Goal: Information Seeking & Learning: Check status

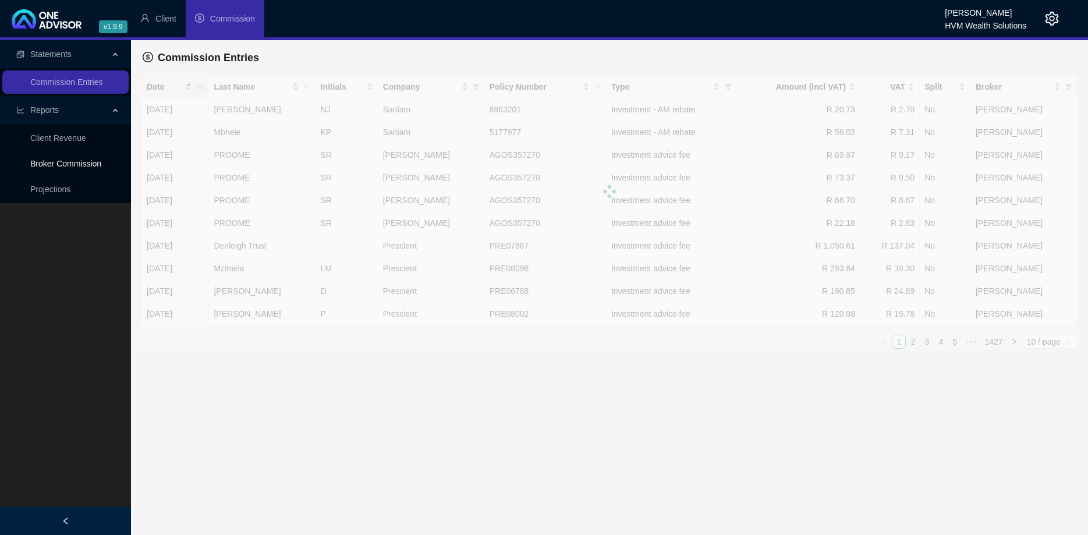
click at [87, 159] on link "Broker Commission" at bounding box center [65, 163] width 71 height 9
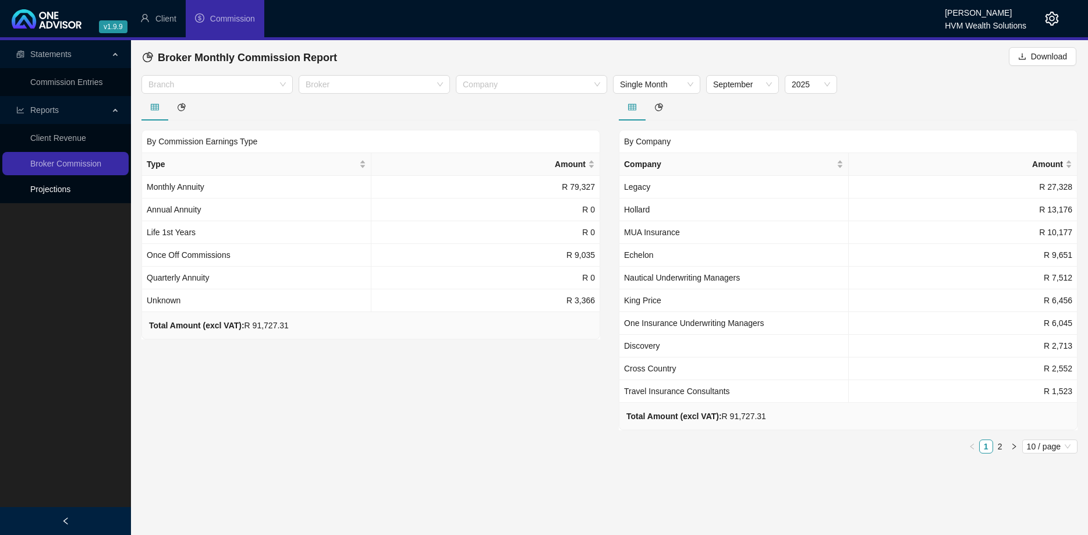
click at [49, 185] on link "Projections" at bounding box center [50, 188] width 40 height 9
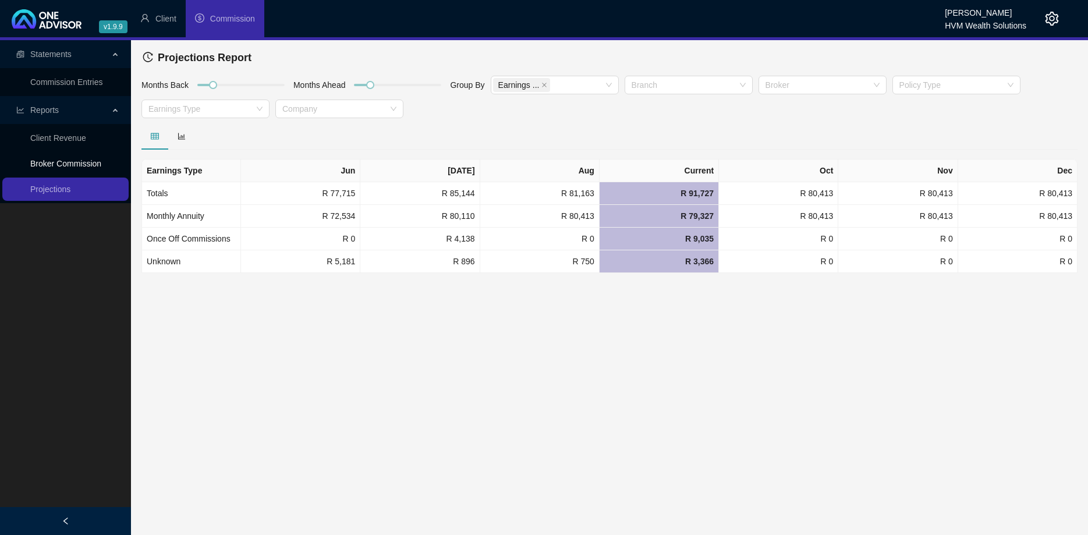
click at [82, 162] on link "Broker Commission" at bounding box center [65, 163] width 71 height 9
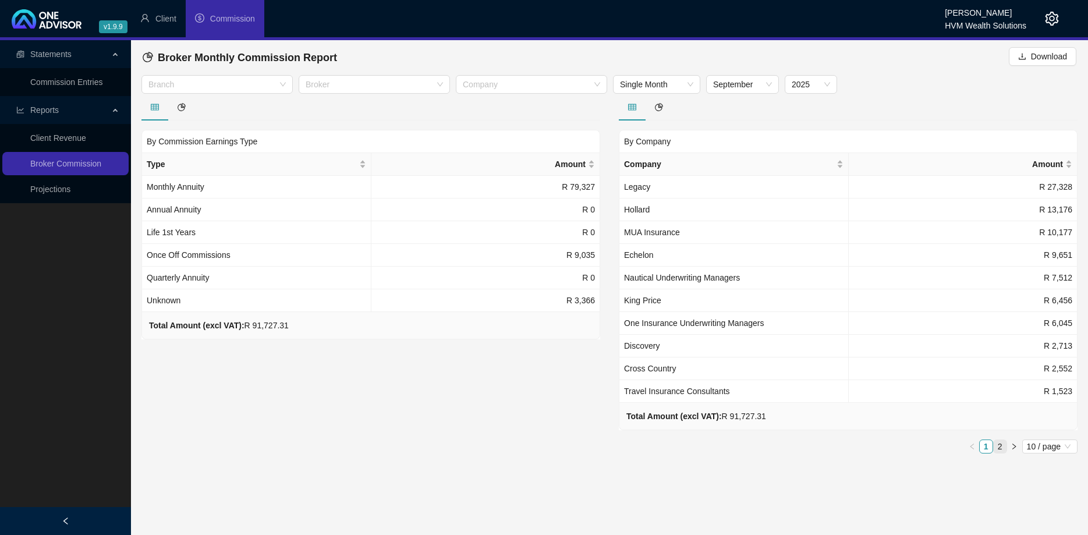
click at [996, 443] on link "2" at bounding box center [999, 446] width 13 height 13
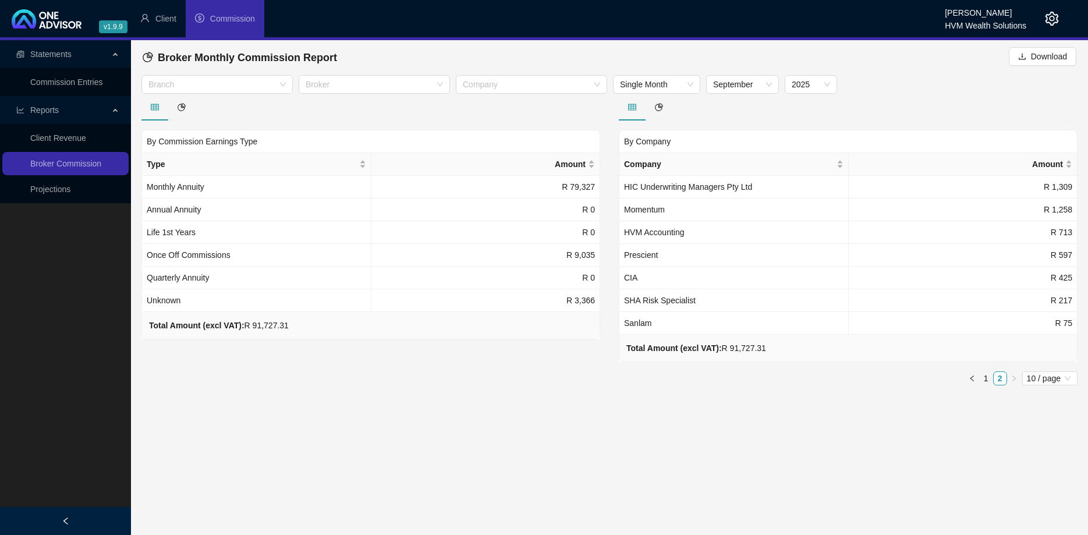
click at [574, 394] on div "By Commission Earnings Type Type Amount Monthly Annuity R 79,327 Annual Annuity…" at bounding box center [370, 244] width 477 height 301
click at [974, 382] on button "button" at bounding box center [972, 378] width 14 height 14
